Goal: Check status

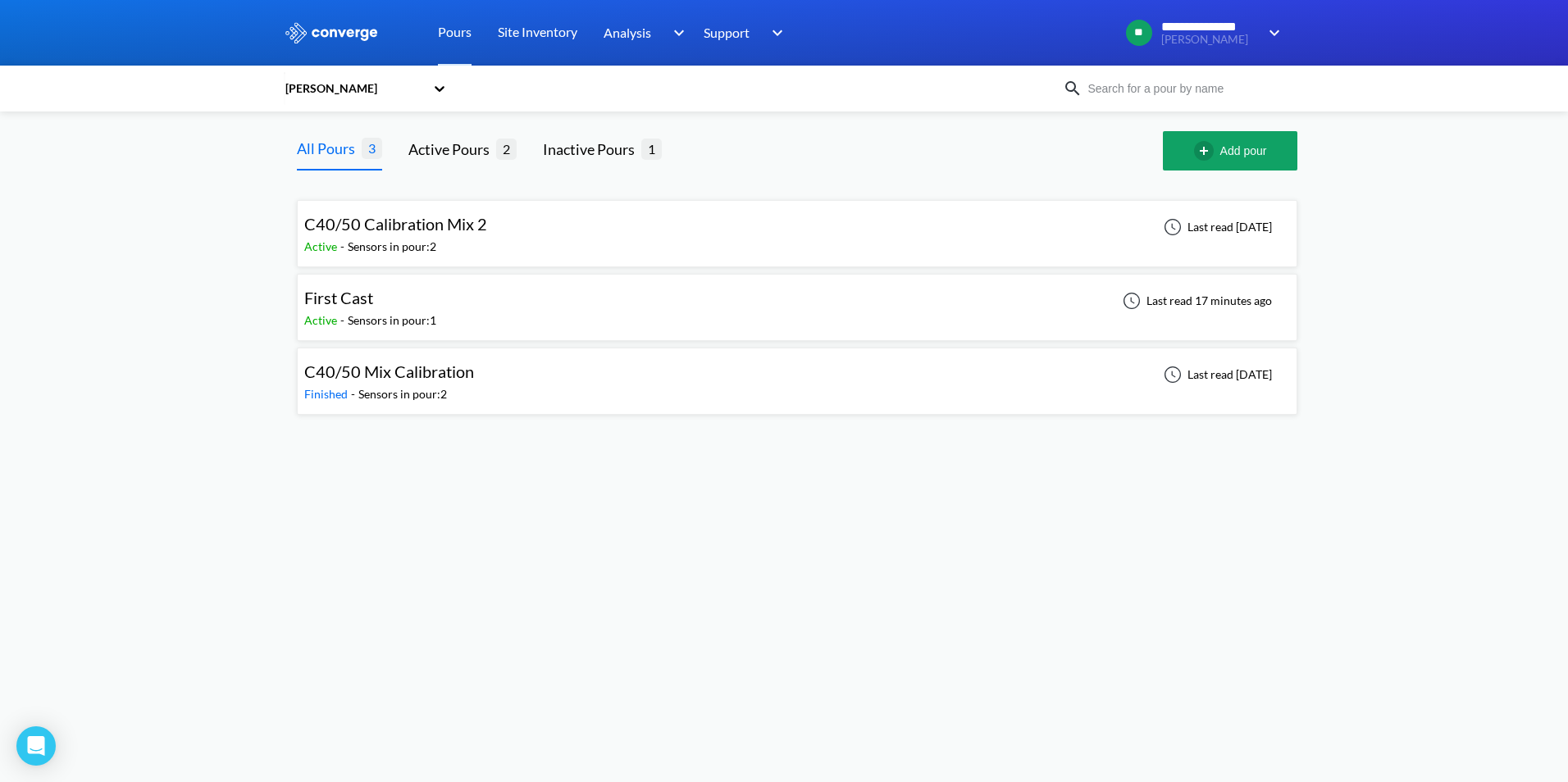
click at [454, 229] on span "C40/50 Calibration Mix 2" at bounding box center [395, 224] width 183 height 20
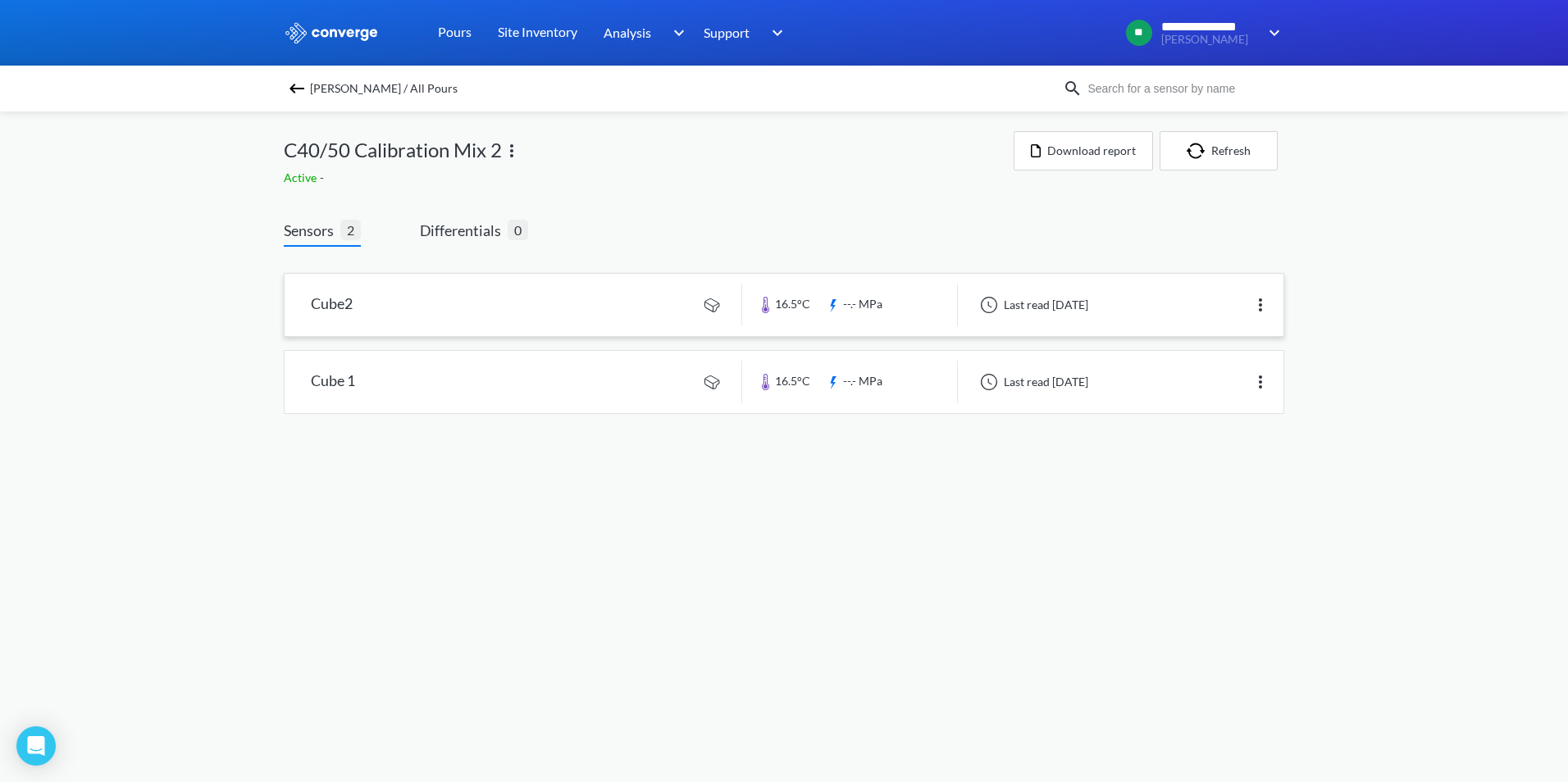
click at [611, 301] on link at bounding box center [784, 304] width 999 height 62
click at [1243, 147] on button "Refresh" at bounding box center [1218, 151] width 118 height 40
click at [282, 94] on div "[PERSON_NAME] / All Pours" at bounding box center [784, 88] width 1568 height 46
click at [290, 92] on img at bounding box center [297, 88] width 20 height 20
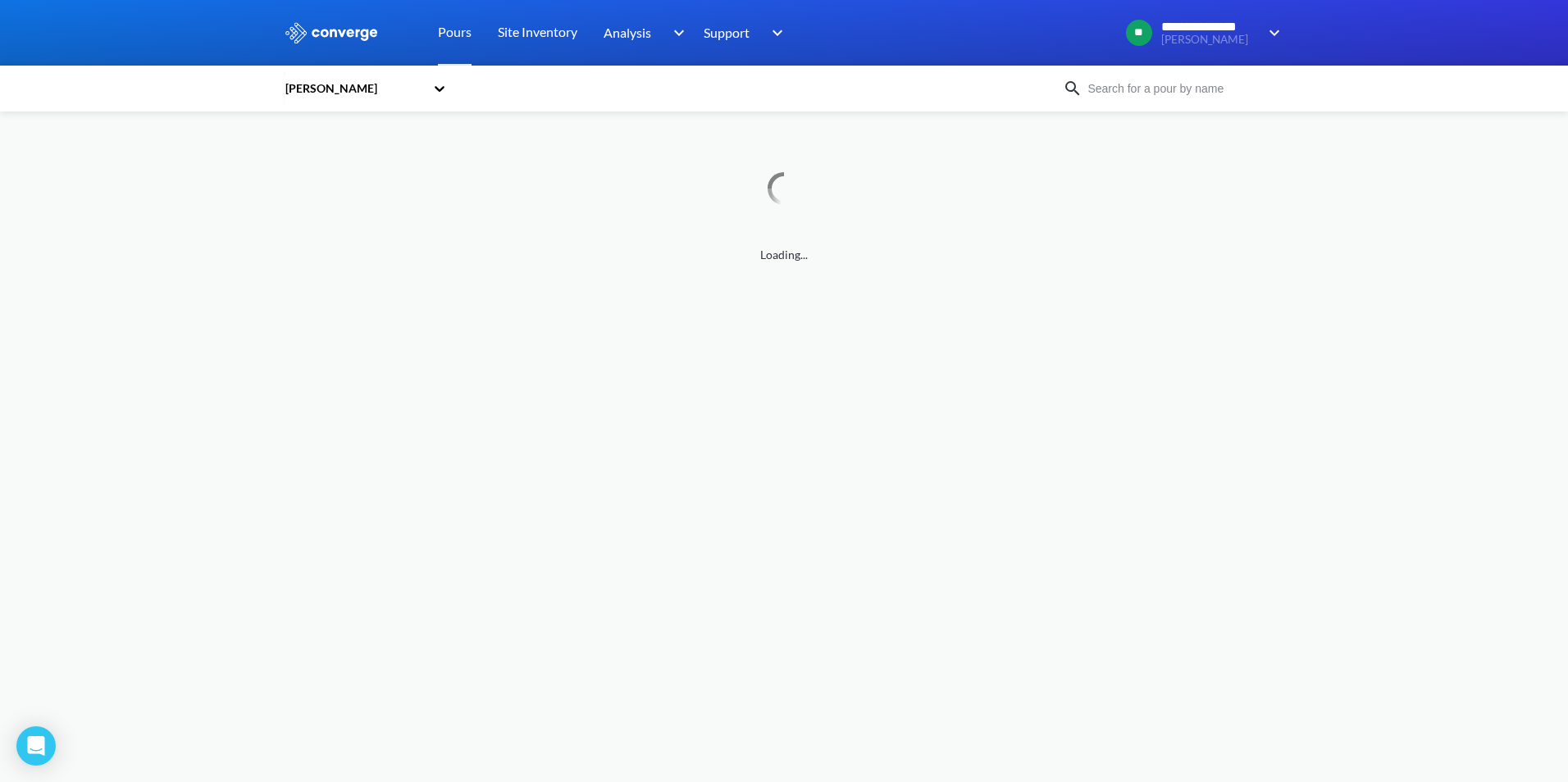
click at [435, 100] on div at bounding box center [439, 88] width 16 height 38
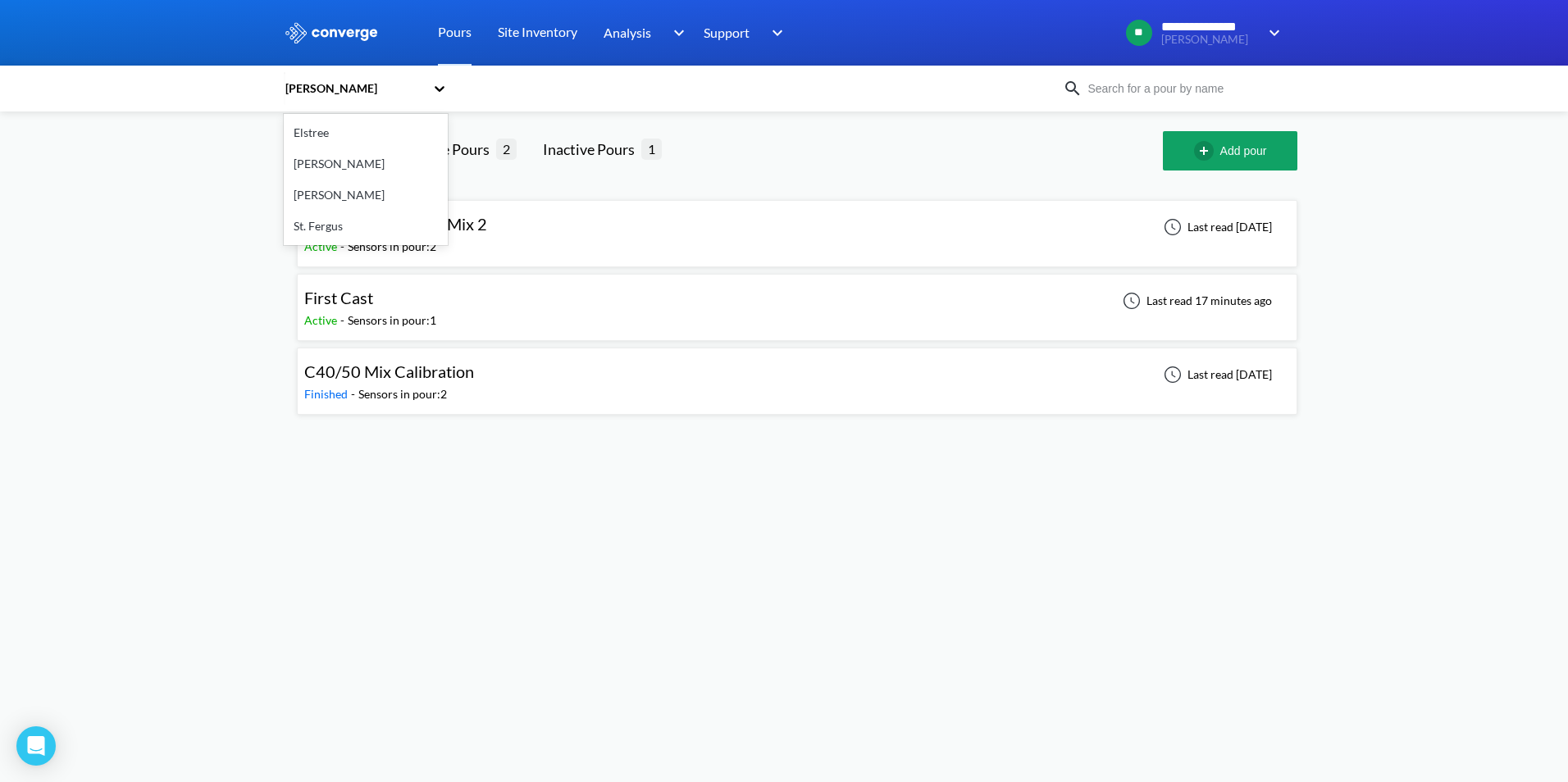
click at [376, 164] on div "[PERSON_NAME]" at bounding box center [365, 164] width 164 height 31
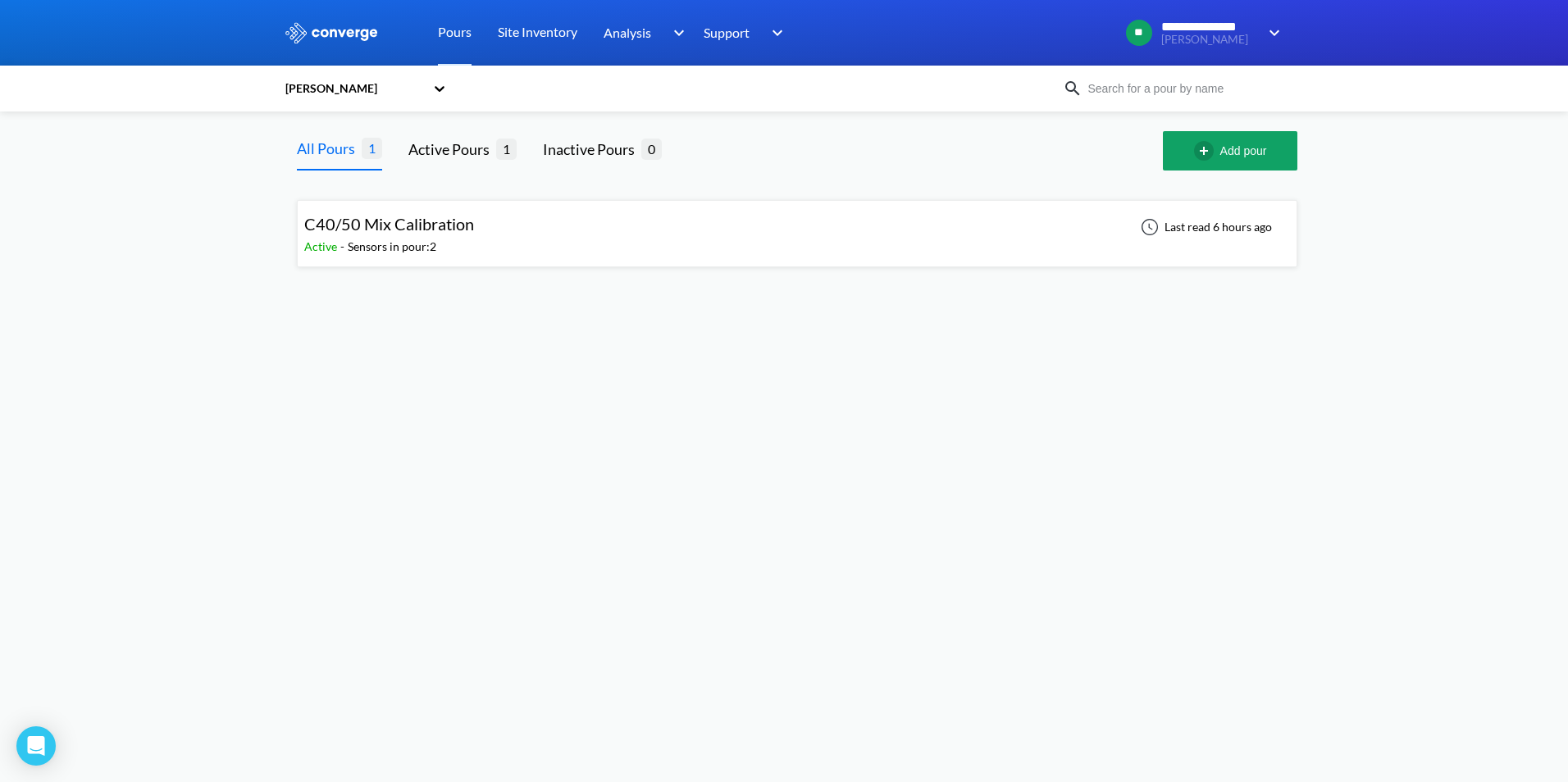
click at [582, 235] on div "C40/50 Mix Calibration Active - Sensors in pour: 2 Last read 6 hours ago" at bounding box center [797, 234] width 986 height 52
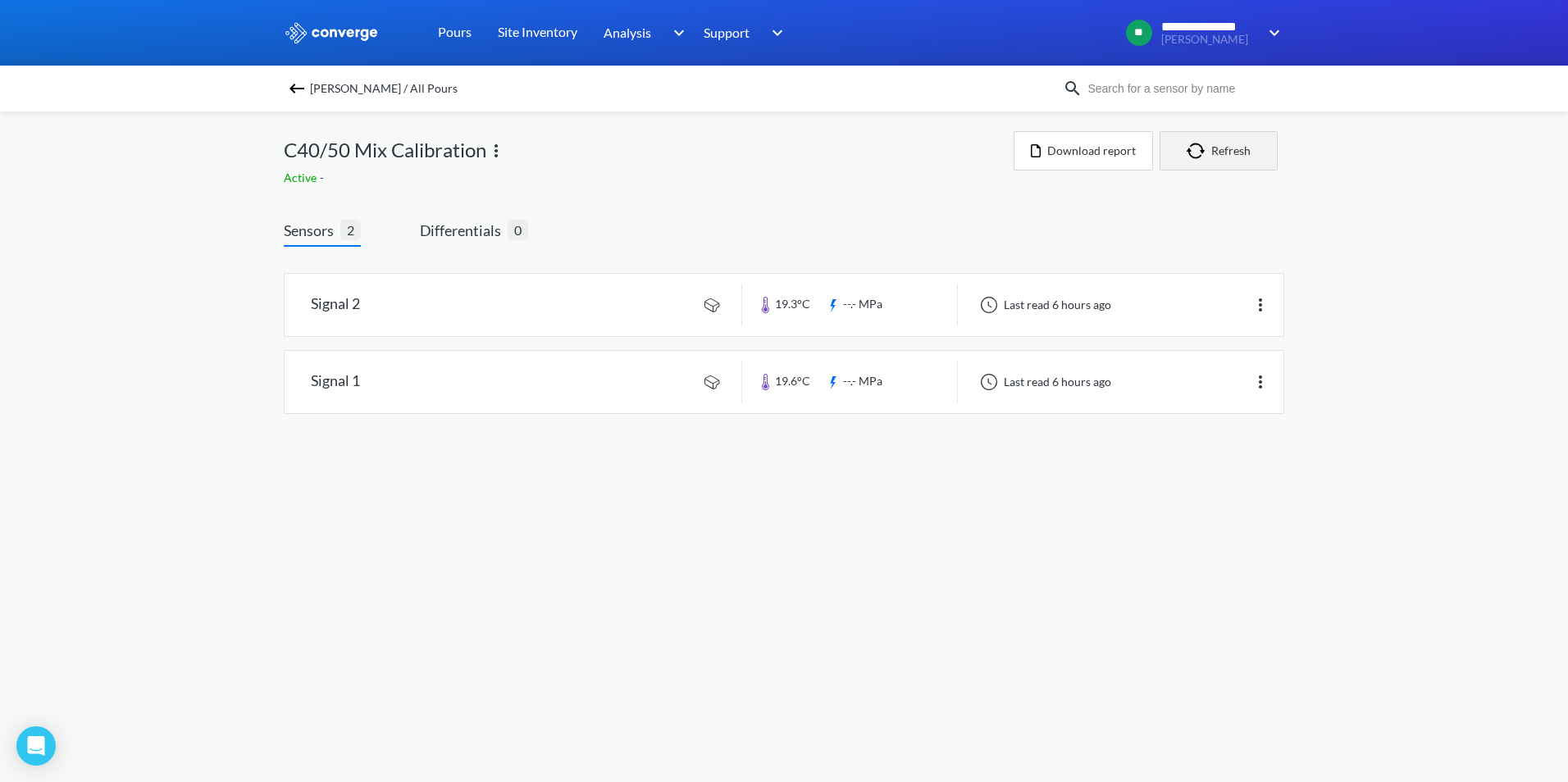
click at [1207, 154] on img "button" at bounding box center [1198, 151] width 24 height 16
click at [620, 299] on link at bounding box center [784, 304] width 999 height 62
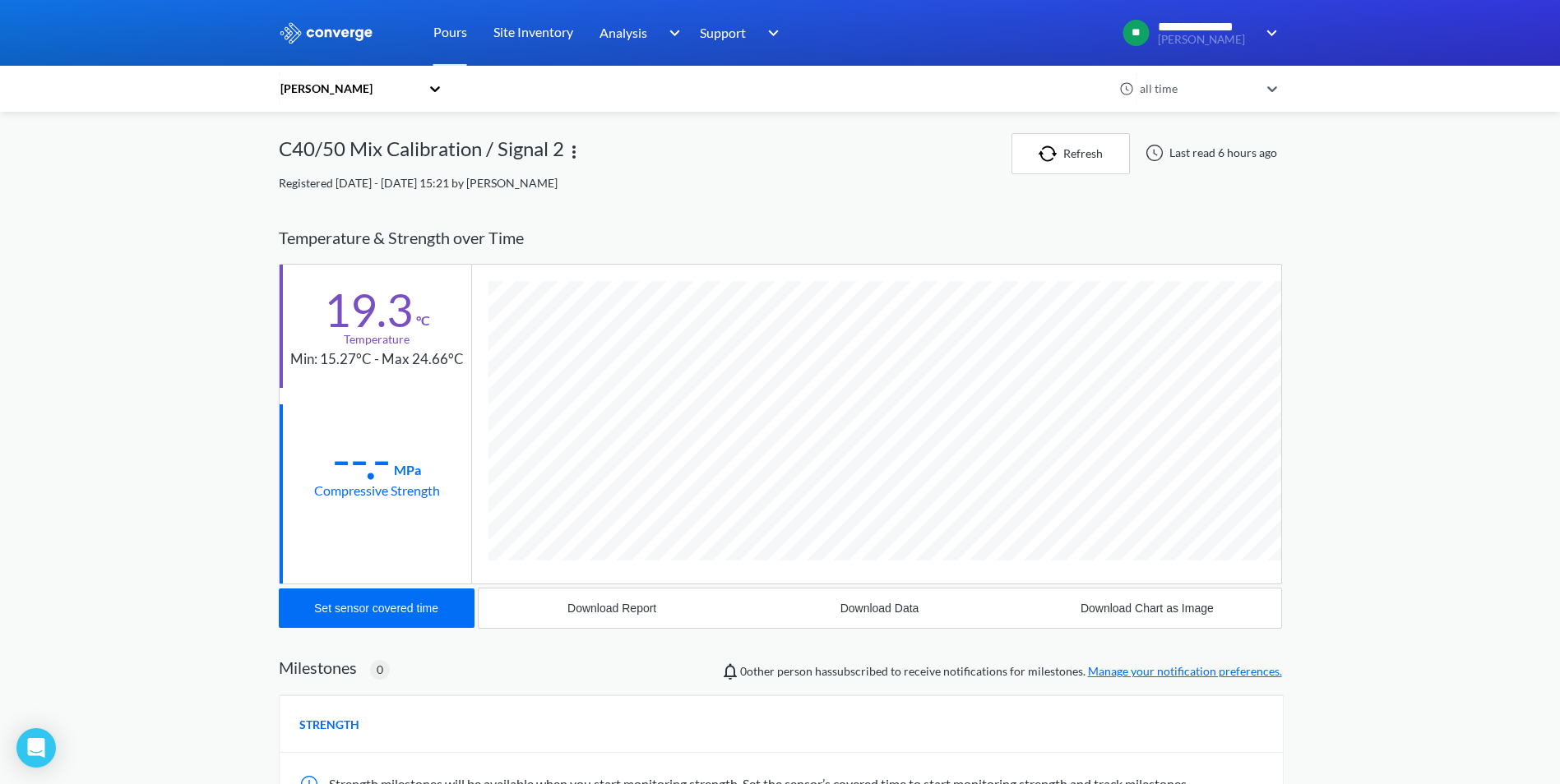
click at [456, 84] on div "[PERSON_NAME]" at bounding box center [697, 88] width 838 height 38
click at [443, 87] on icon at bounding box center [435, 88] width 16 height 16
click at [353, 186] on div "[PERSON_NAME]" at bounding box center [361, 196] width 164 height 32
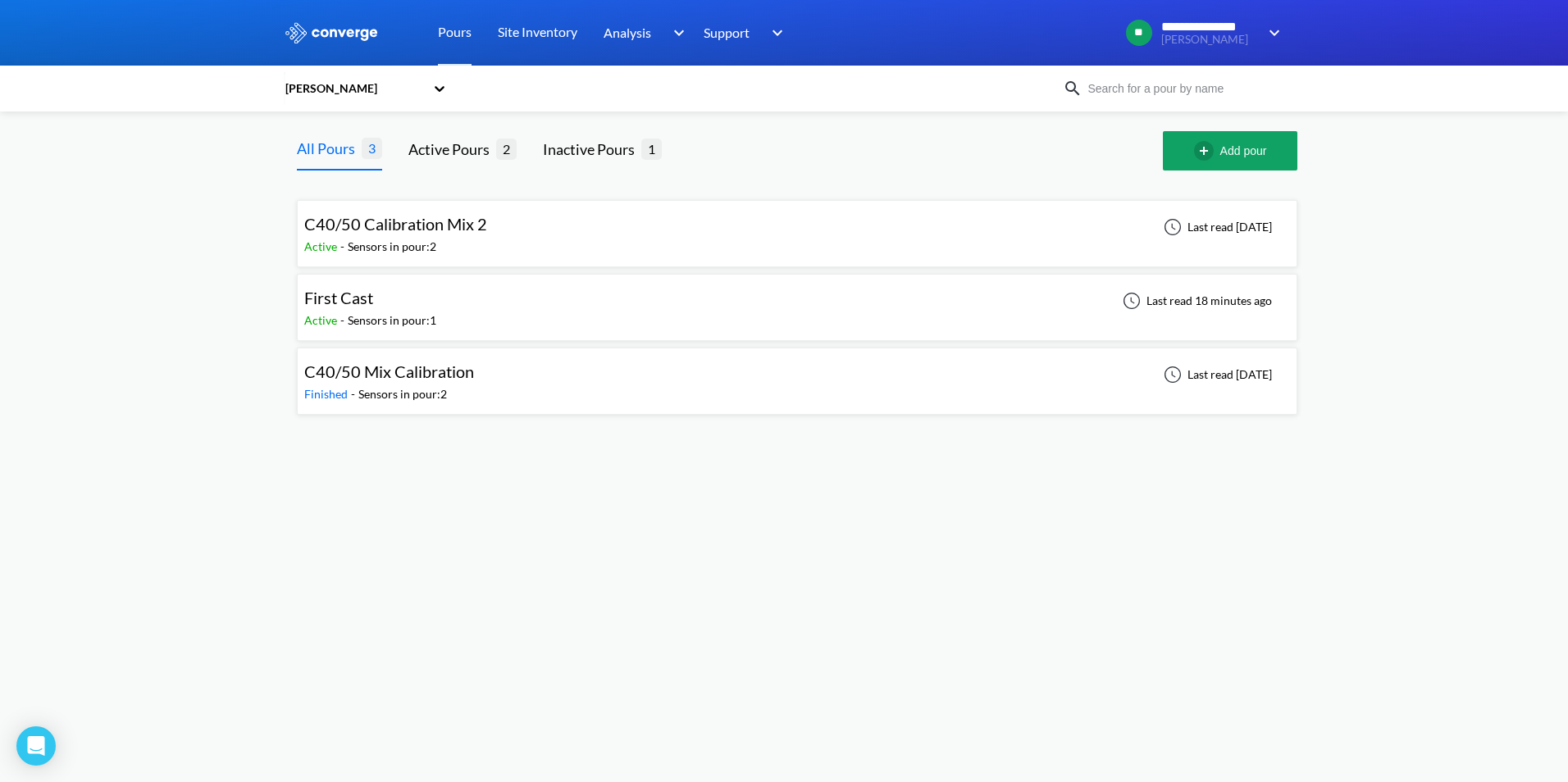
click at [508, 311] on div "First Cast Active - Sensors in pour: 1 Last read 18 minutes ago" at bounding box center [797, 308] width 986 height 52
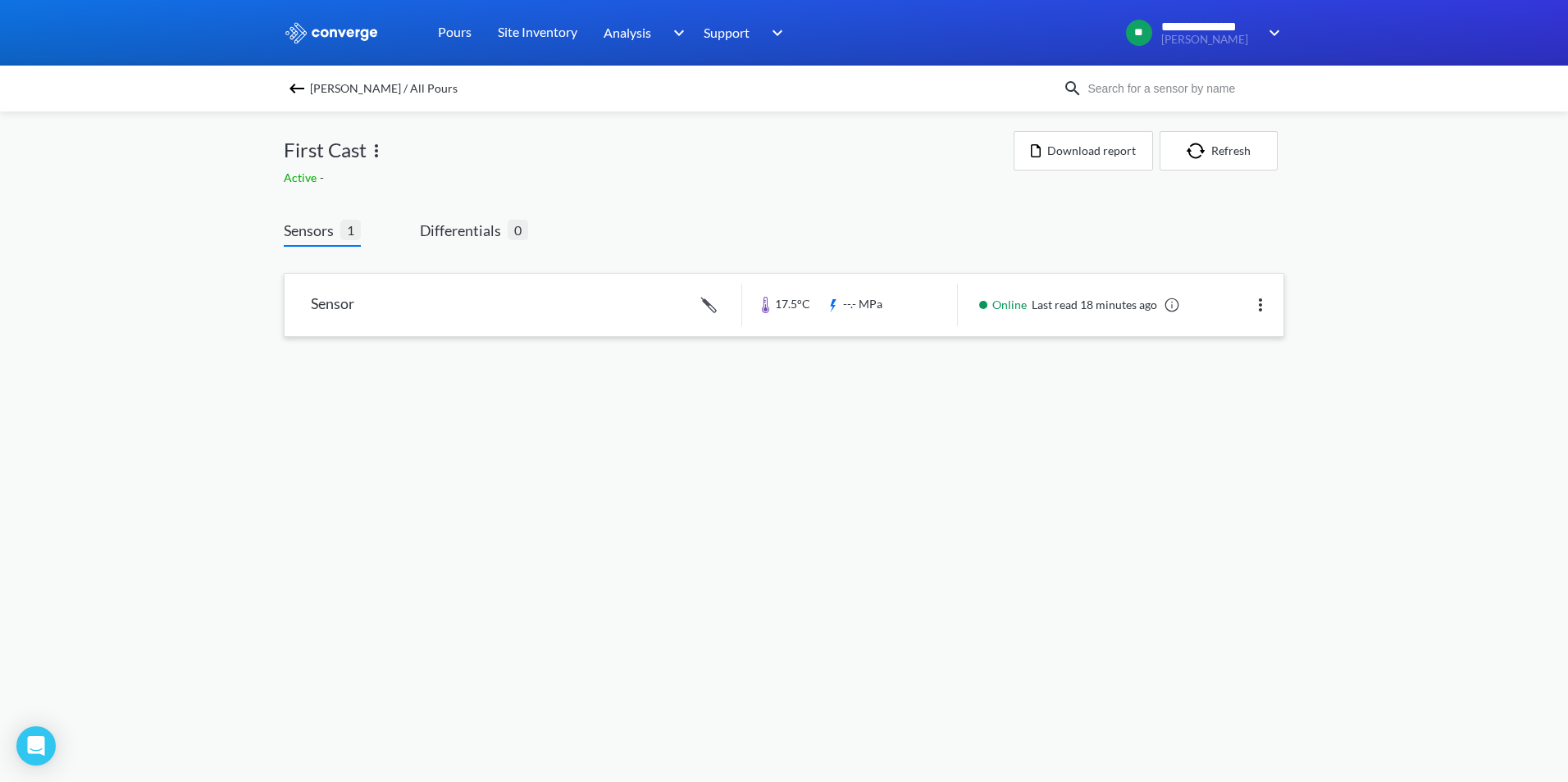
click at [431, 281] on link at bounding box center [784, 304] width 999 height 62
